Goal: Transaction & Acquisition: Purchase product/service

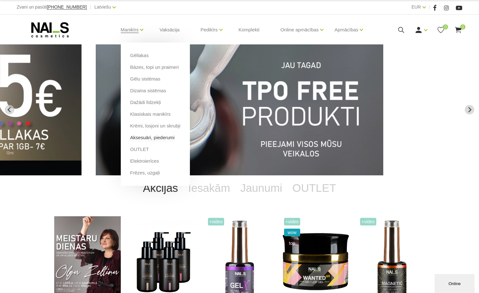
click at [166, 138] on link "Aksesuāri, piederumi" at bounding box center [152, 137] width 44 height 7
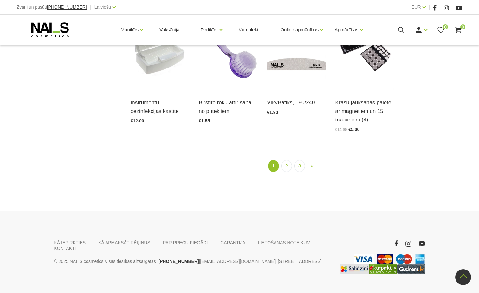
scroll to position [765, 0]
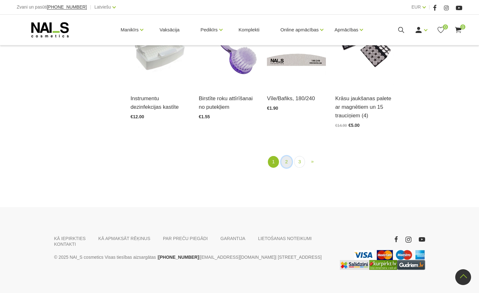
click at [287, 156] on link "2" at bounding box center [286, 162] width 11 height 12
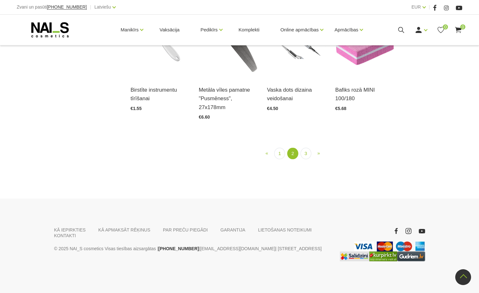
scroll to position [637, 0]
click at [305, 160] on link "3" at bounding box center [306, 154] width 11 height 12
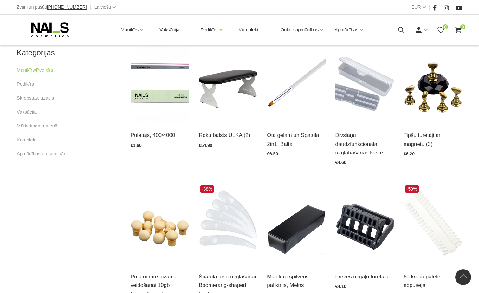
scroll to position [271, 0]
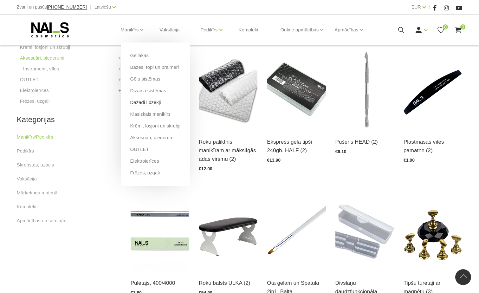
click at [154, 101] on link "Dažādi līdzekļi" at bounding box center [145, 102] width 31 height 7
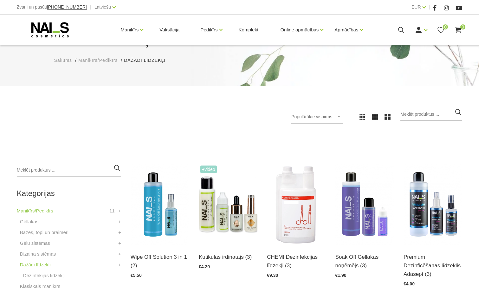
scroll to position [63, 0]
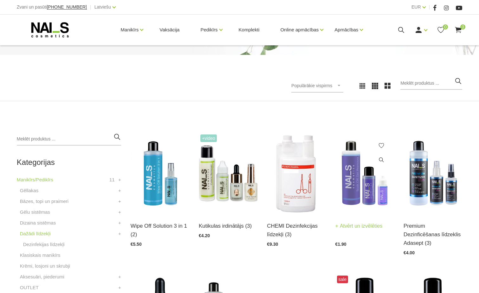
click at [352, 179] on img at bounding box center [365, 173] width 59 height 81
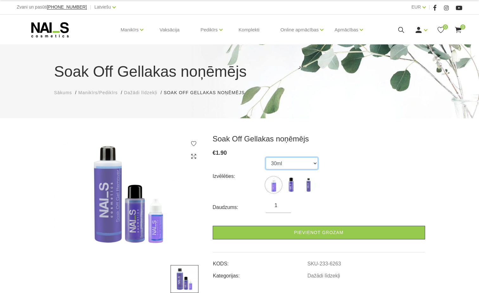
click at [313, 163] on select "30ml 100ml 500ml" at bounding box center [292, 163] width 52 height 12
select select "453"
click at [266, 157] on select "30ml 100ml 500ml" at bounding box center [292, 163] width 52 height 12
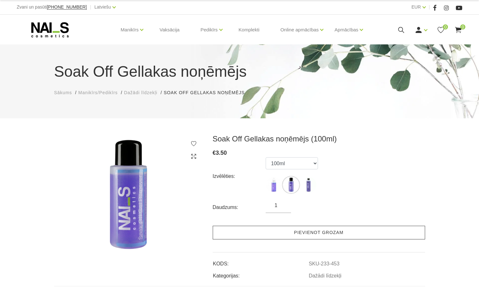
click at [330, 232] on link "Pievienot grozam" at bounding box center [319, 233] width 213 height 14
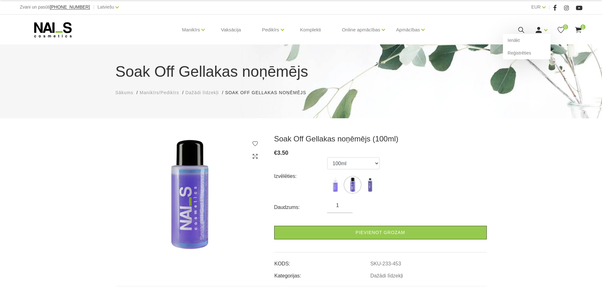
click at [479, 30] on icon at bounding box center [538, 30] width 8 height 8
click at [479, 39] on link "Ienākt" at bounding box center [527, 40] width 48 height 13
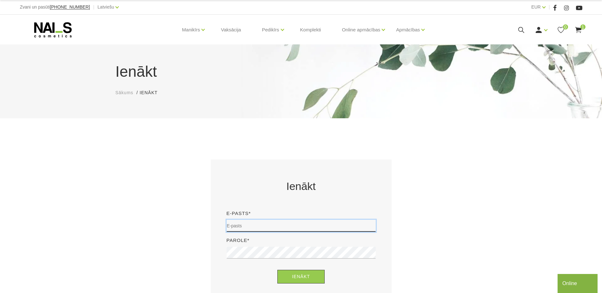
click at [316, 220] on input "email" at bounding box center [300, 226] width 149 height 12
click at [474, 198] on div "Ienākt E-pasts* Parole* Ienākt Aimirsi paroli?" at bounding box center [301, 245] width 381 height 171
click at [270, 227] on input "email" at bounding box center [300, 226] width 149 height 12
type input "[EMAIL_ADDRESS][DOMAIN_NAME]"
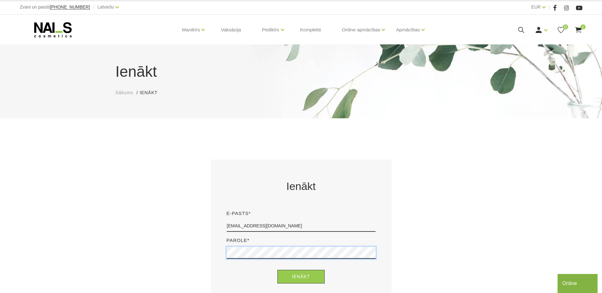
click at [277, 270] on button "Ienākt" at bounding box center [300, 277] width 47 height 14
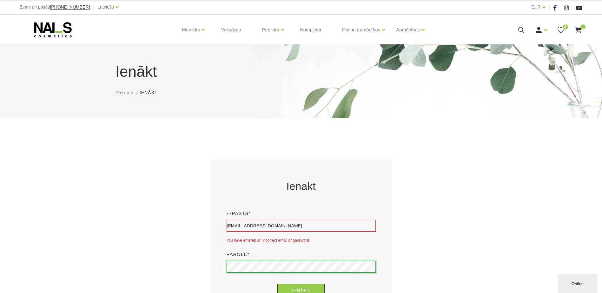
click at [277, 284] on button "Ienākt" at bounding box center [300, 291] width 47 height 14
